Goal: Information Seeking & Learning: Find specific fact

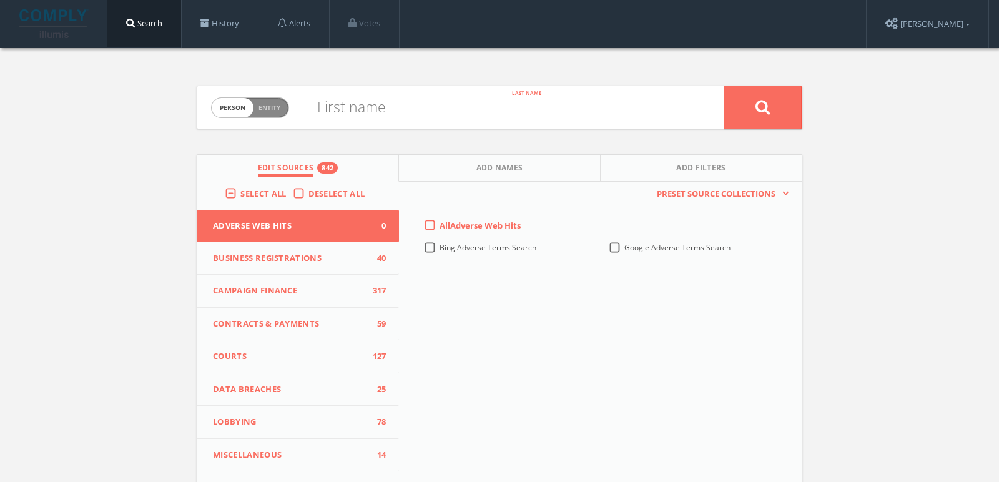
click at [512, 105] on input "text" at bounding box center [595, 107] width 195 height 32
paste input "Simbiatu "Simbi" [PERSON_NAME],"
click at [523, 111] on input "Simbiatu "Simbi" [PERSON_NAME]," at bounding box center [595, 107] width 195 height 32
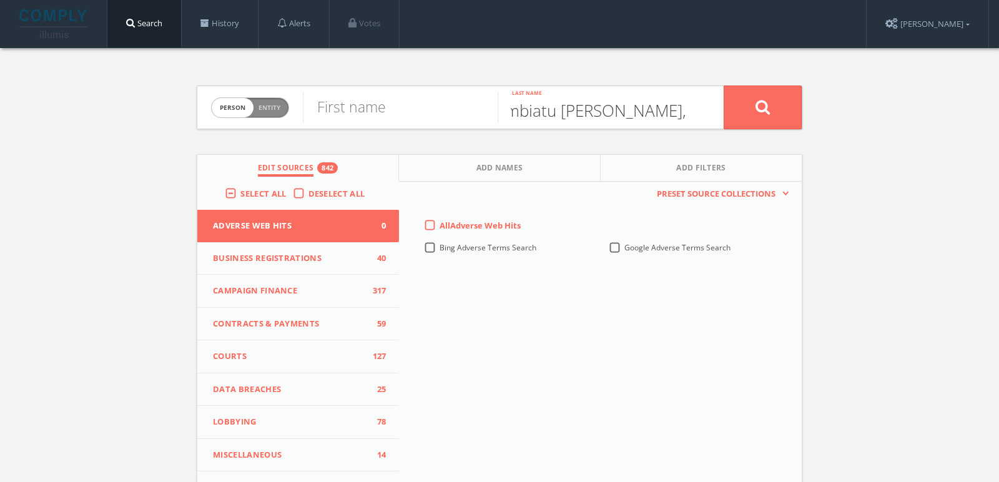
click at [515, 109] on input "Simbiatu [PERSON_NAME]," at bounding box center [595, 107] width 195 height 32
click at [512, 109] on input "Simbiatu [PERSON_NAME]," at bounding box center [595, 107] width 195 height 32
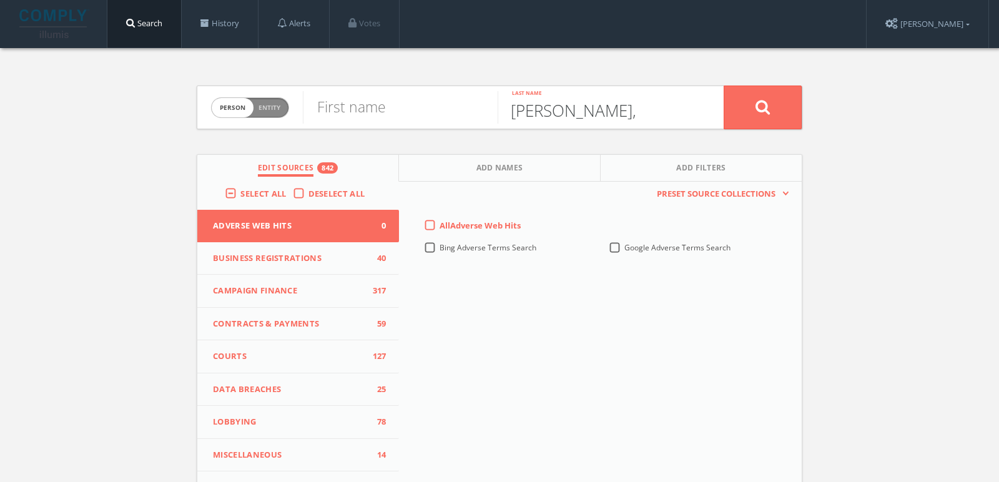
click at [514, 112] on input "[PERSON_NAME]," at bounding box center [595, 107] width 195 height 32
type input "[PERSON_NAME],"
click at [436, 116] on input "text" at bounding box center [400, 107] width 195 height 32
paste input "Simbiatu"
type input "Simbiatu"
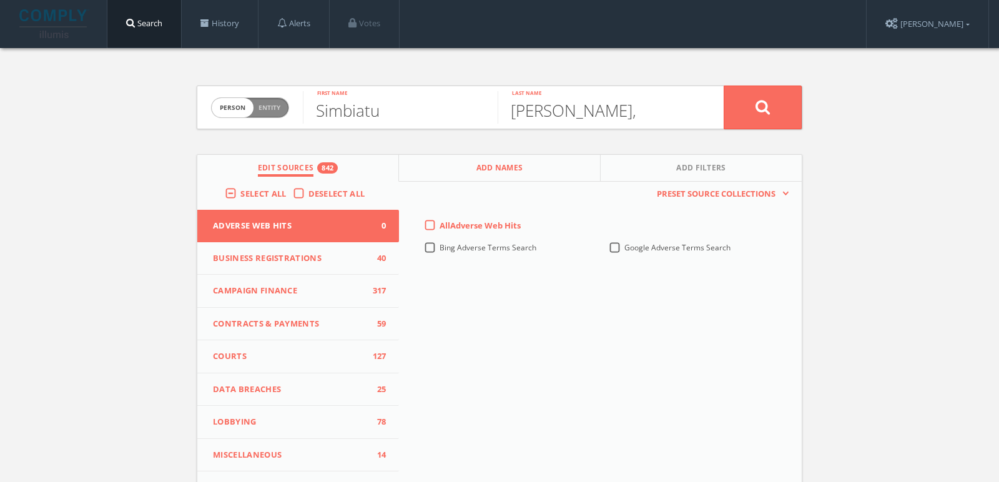
click at [460, 161] on button "Add Names" at bounding box center [500, 168] width 202 height 27
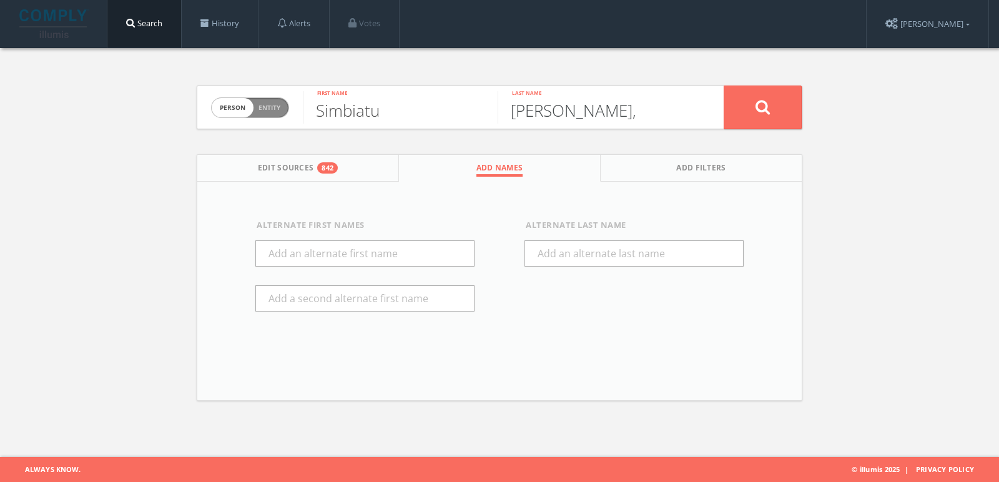
click at [685, 109] on input "[PERSON_NAME]," at bounding box center [595, 107] width 195 height 32
type input "[PERSON_NAME]"
click at [565, 255] on input "text" at bounding box center [634, 253] width 219 height 26
type input "Ajikawo"
click at [778, 103] on button at bounding box center [763, 108] width 78 height 44
